Goal: Task Accomplishment & Management: Complete application form

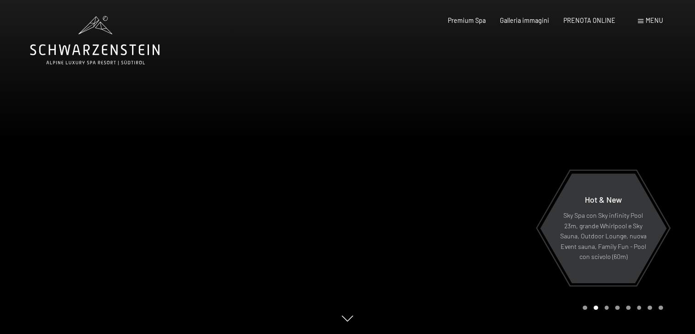
click at [645, 19] on div "Menu" at bounding box center [650, 20] width 25 height 9
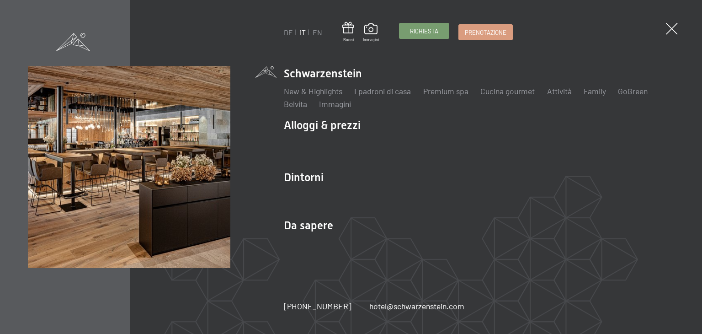
click at [433, 32] on span "Richiesta" at bounding box center [424, 31] width 28 height 8
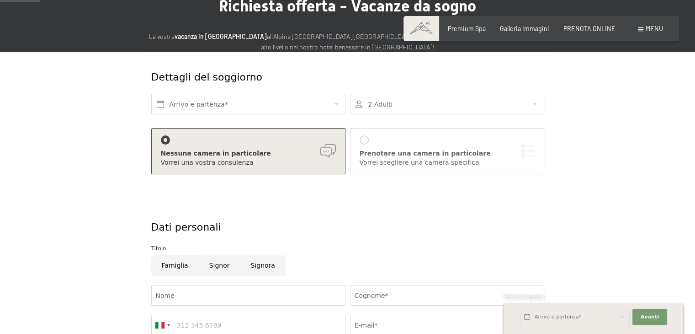
scroll to position [46, 0]
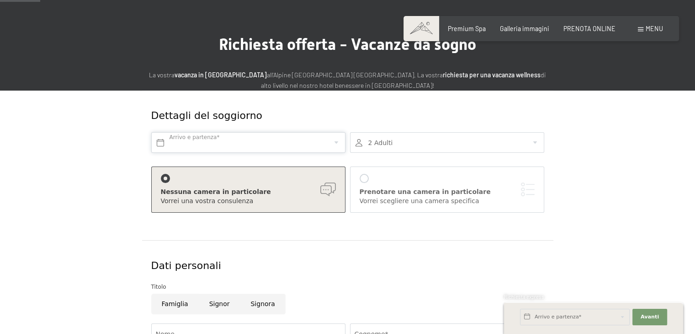
click at [287, 136] on input "text" at bounding box center [248, 142] width 194 height 21
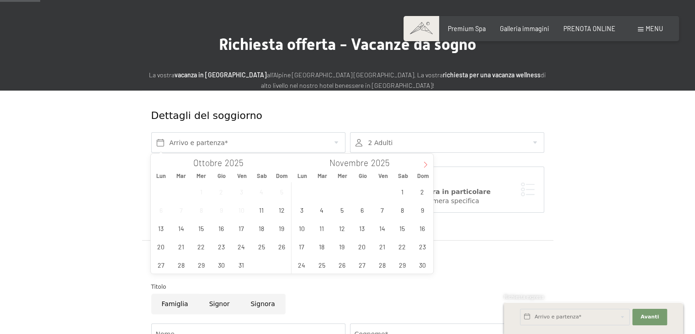
click at [423, 165] on icon at bounding box center [425, 164] width 6 height 6
click at [416, 243] on span "28" at bounding box center [423, 246] width 18 height 18
type input "Dom. 28/12/2025"
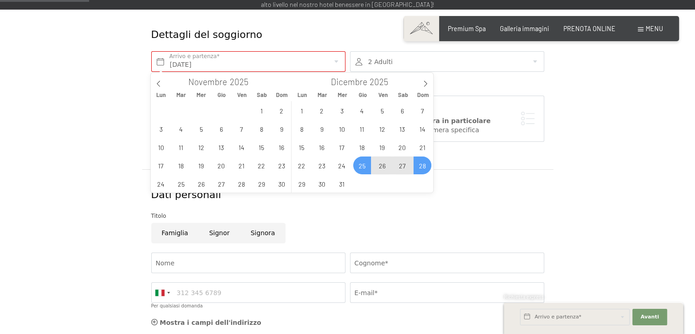
scroll to position [137, 0]
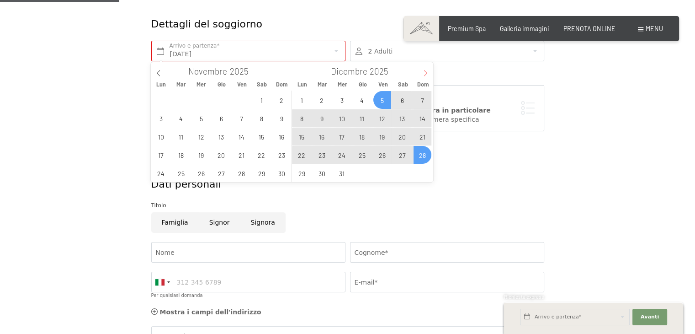
click at [426, 70] on icon at bounding box center [425, 73] width 6 height 6
type input "2026"
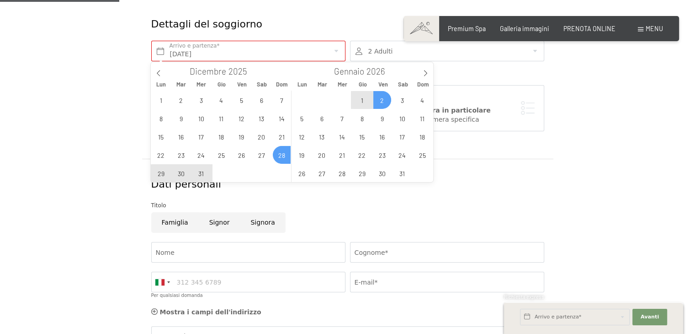
click at [386, 100] on span "2" at bounding box center [382, 100] width 18 height 18
type input "Dom. 28/12/2025 - Ven. 02/01/2026"
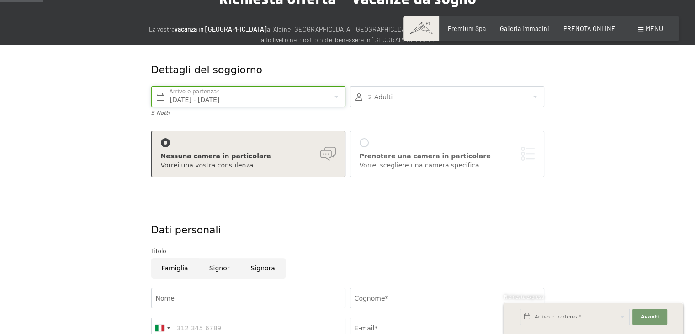
scroll to position [46, 0]
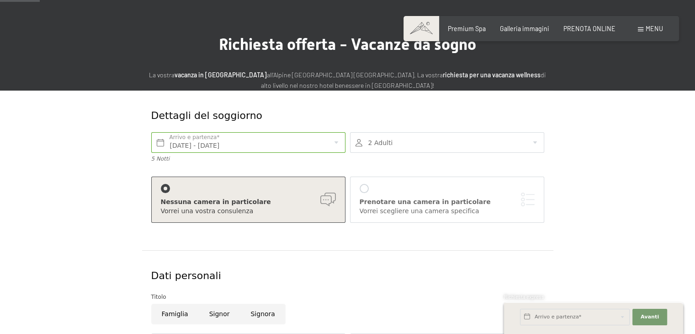
click at [424, 139] on div at bounding box center [447, 142] width 194 height 21
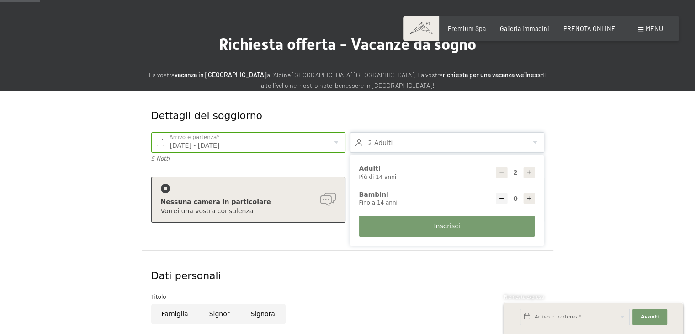
click at [526, 197] on icon at bounding box center [529, 198] width 6 height 6
type input "1"
select select
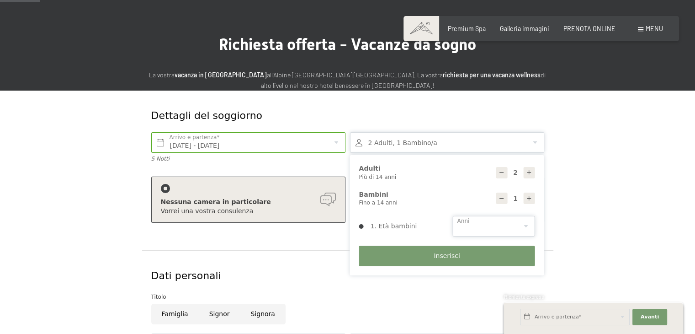
click at [489, 222] on select "0 1 2 3 4 5 6 7 8 9 10 11 12 13 14" at bounding box center [494, 226] width 82 height 21
click at [489, 234] on select "0 1 2 3 4 5 6 7 8 9 10 11 12 13 14" at bounding box center [494, 226] width 82 height 21
click at [504, 197] on icon at bounding box center [502, 198] width 6 height 6
type input "0"
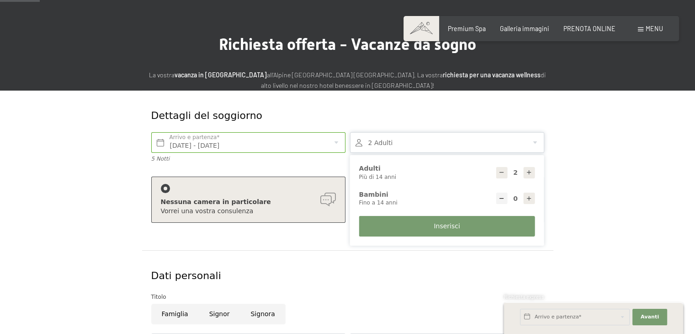
click at [533, 170] on div at bounding box center [529, 172] width 11 height 11
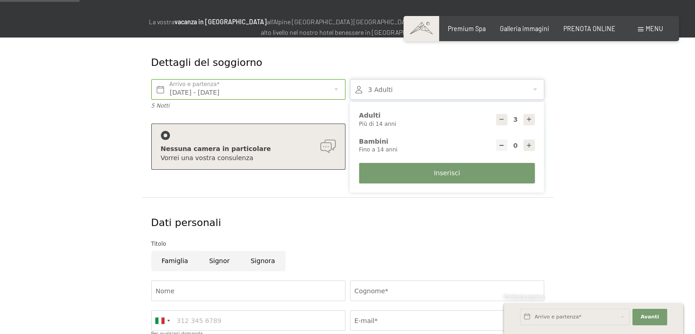
scroll to position [91, 0]
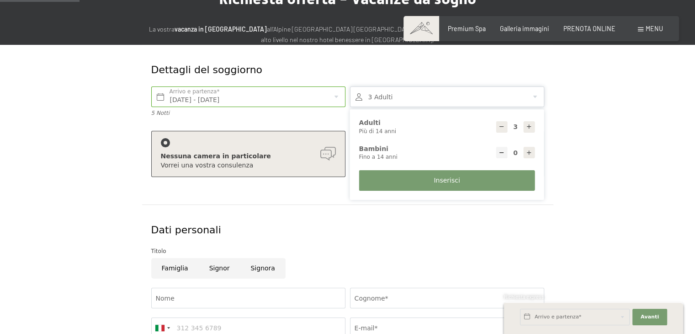
click at [531, 127] on icon at bounding box center [529, 126] width 6 height 6
click at [505, 127] on div at bounding box center [501, 126] width 11 height 11
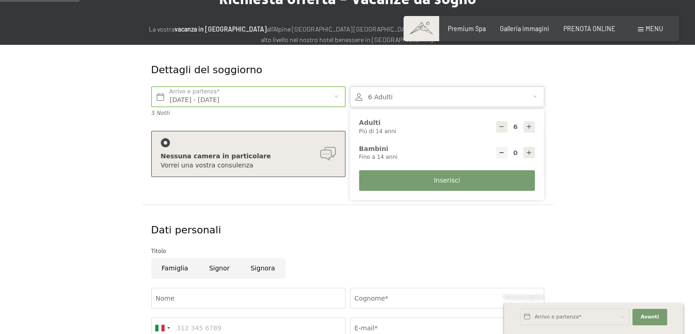
click at [505, 127] on div at bounding box center [501, 126] width 11 height 11
click at [504, 179] on button "Inserisci" at bounding box center [447, 180] width 176 height 21
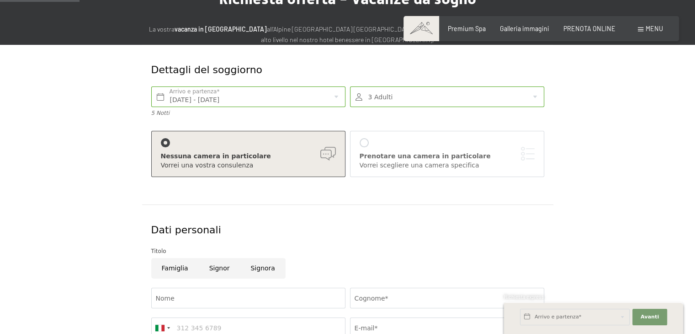
click at [488, 105] on div at bounding box center [447, 96] width 194 height 21
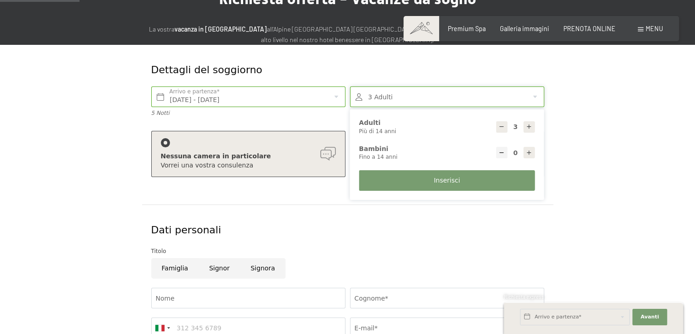
click at [525, 128] on div at bounding box center [529, 126] width 11 height 11
type input "7"
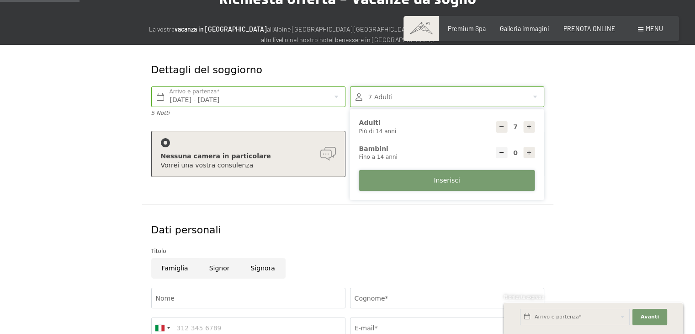
click at [504, 182] on button "Inserisci" at bounding box center [447, 180] width 176 height 21
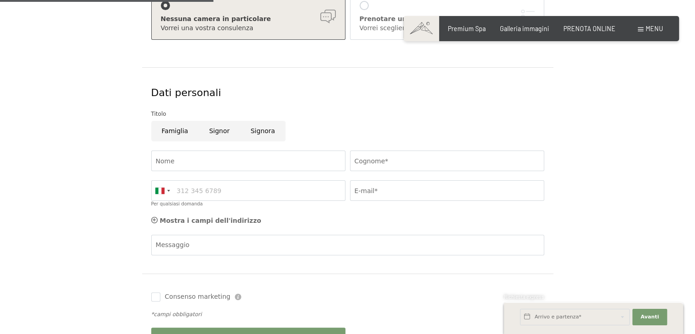
scroll to position [320, 0]
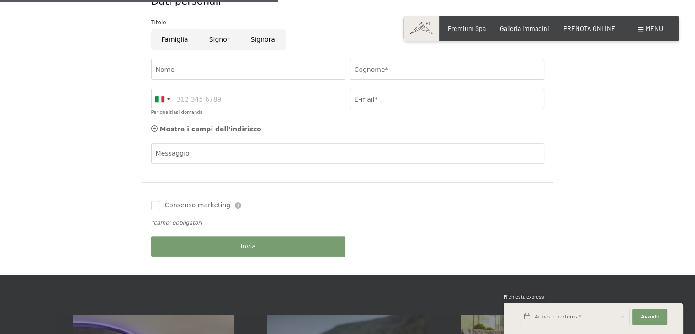
click at [210, 38] on input "Signor" at bounding box center [220, 39] width 42 height 21
radio input "true"
click at [211, 63] on input "Nome" at bounding box center [248, 69] width 194 height 21
type input "Massimo"
type input "Bonisoli"
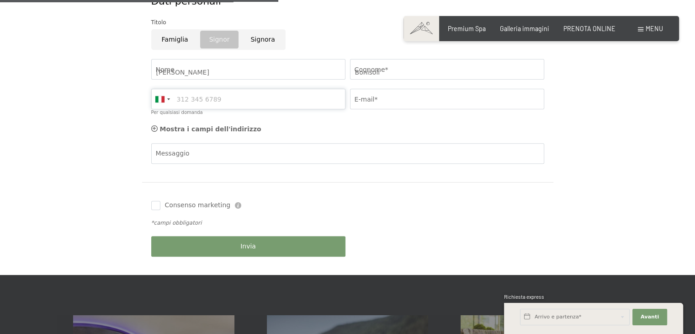
type input "3346506689"
type input "m.bonisoli@equitasim.it"
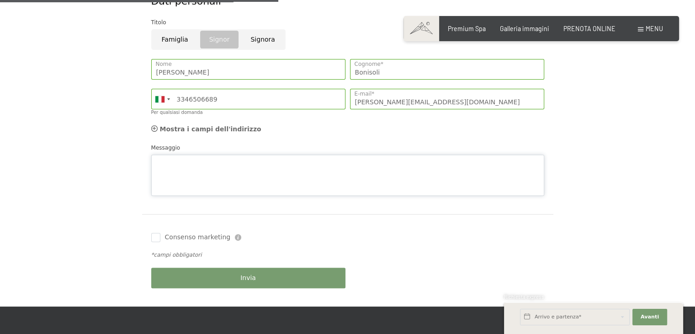
click at [248, 149] on div "Messaggio" at bounding box center [347, 169] width 393 height 53
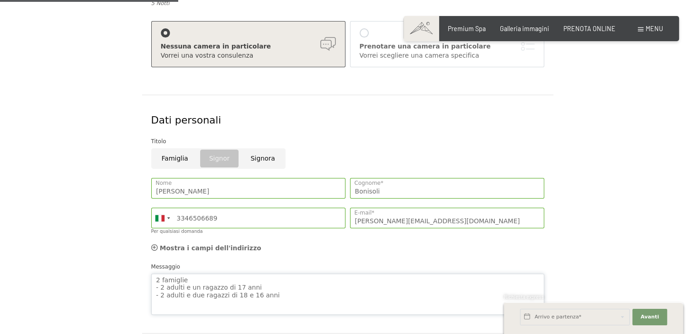
scroll to position [274, 0]
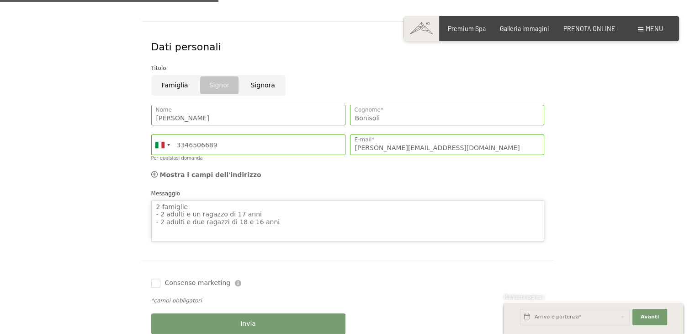
type textarea "2 famiglie - 2 adulti e un ragazzo di 17 anni - 2 adulti e due ragazzi di 18 e …"
click at [287, 321] on div "Invia" at bounding box center [248, 323] width 199 height 30
click at [310, 322] on button "Invia" at bounding box center [248, 323] width 194 height 21
